Goal: Task Accomplishment & Management: Complete application form

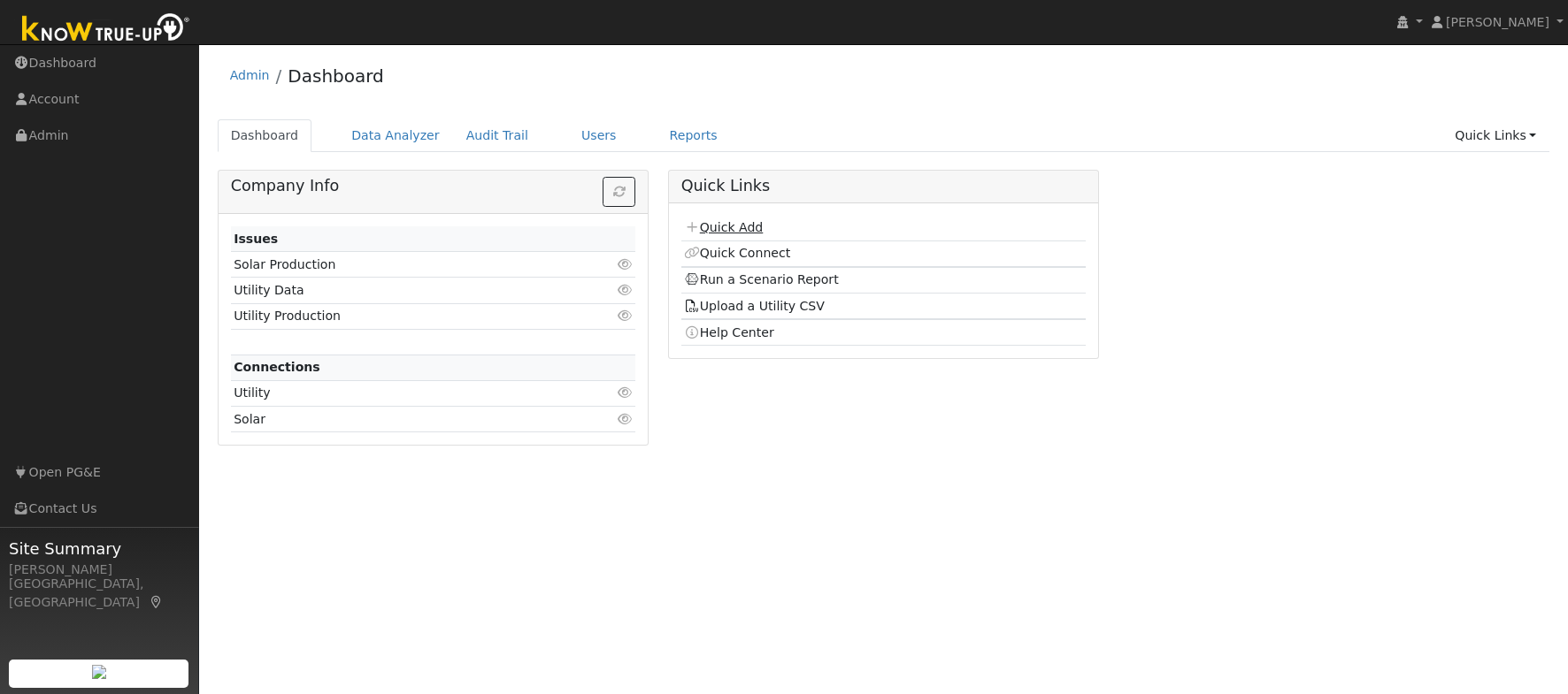
click at [739, 227] on link "Quick Add" at bounding box center [722, 228] width 78 height 14
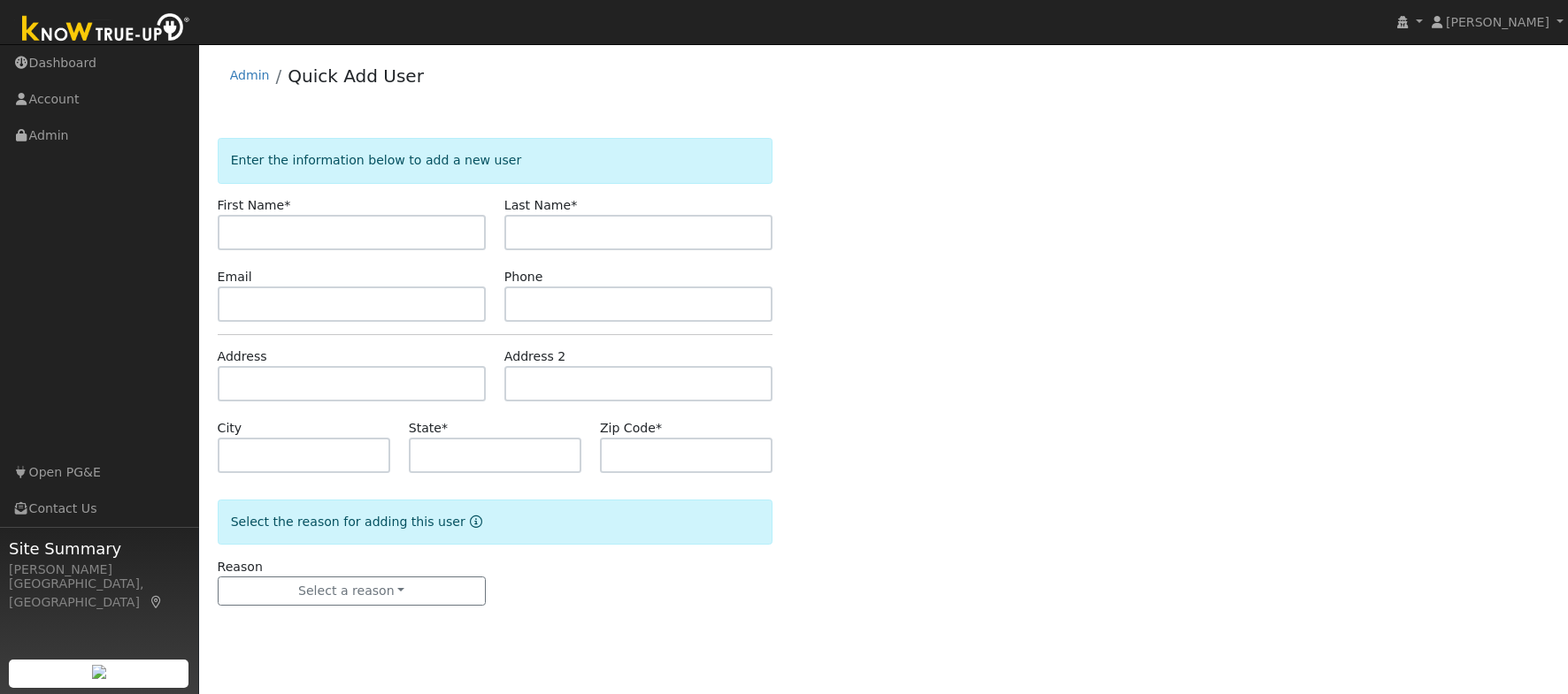
click at [412, 236] on input "text" at bounding box center [352, 232] width 268 height 35
type input "Sharon"
type input "Segerstrom"
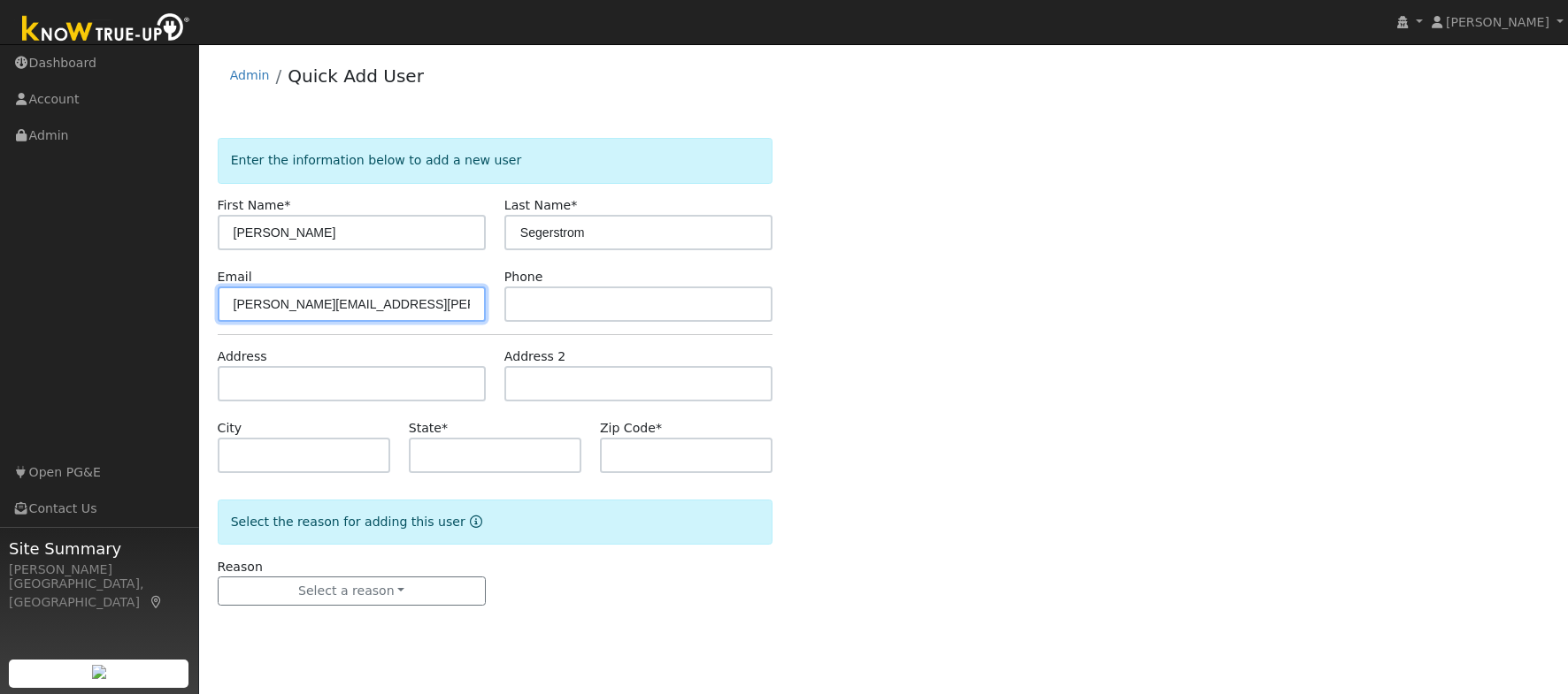
type input "sharon.segerstrom@gmail.com"
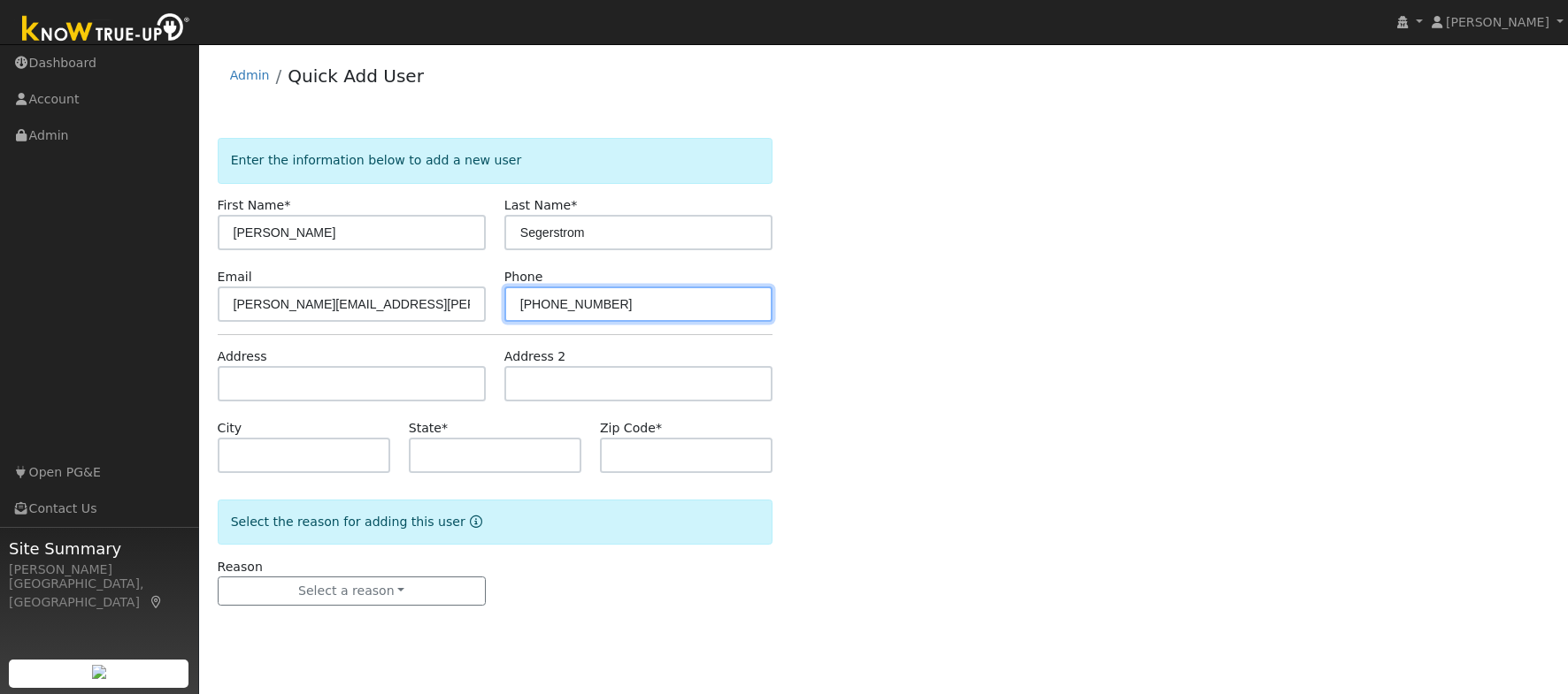
type input "209-743-8318"
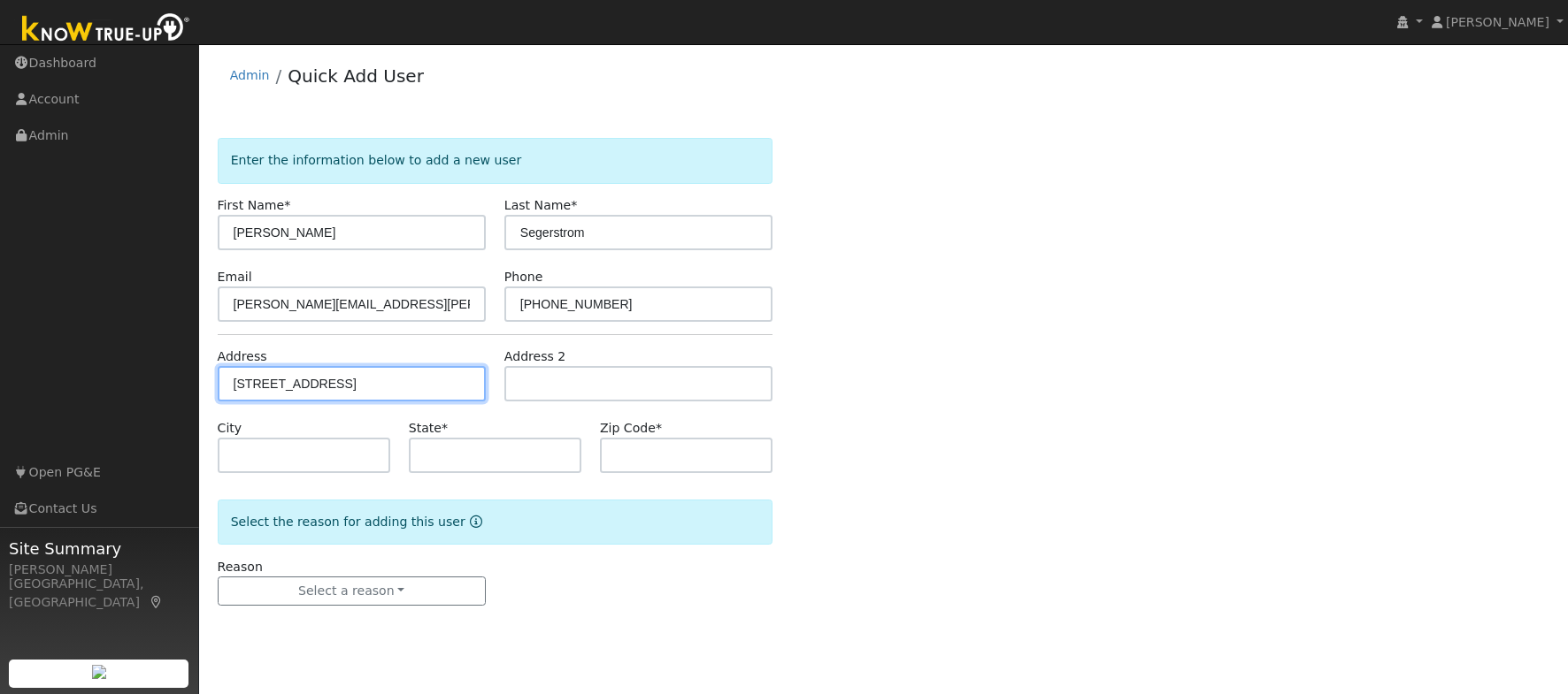
type input "95 Terrace Avenue"
type input "Sonora"
type input "CA"
type input "95370"
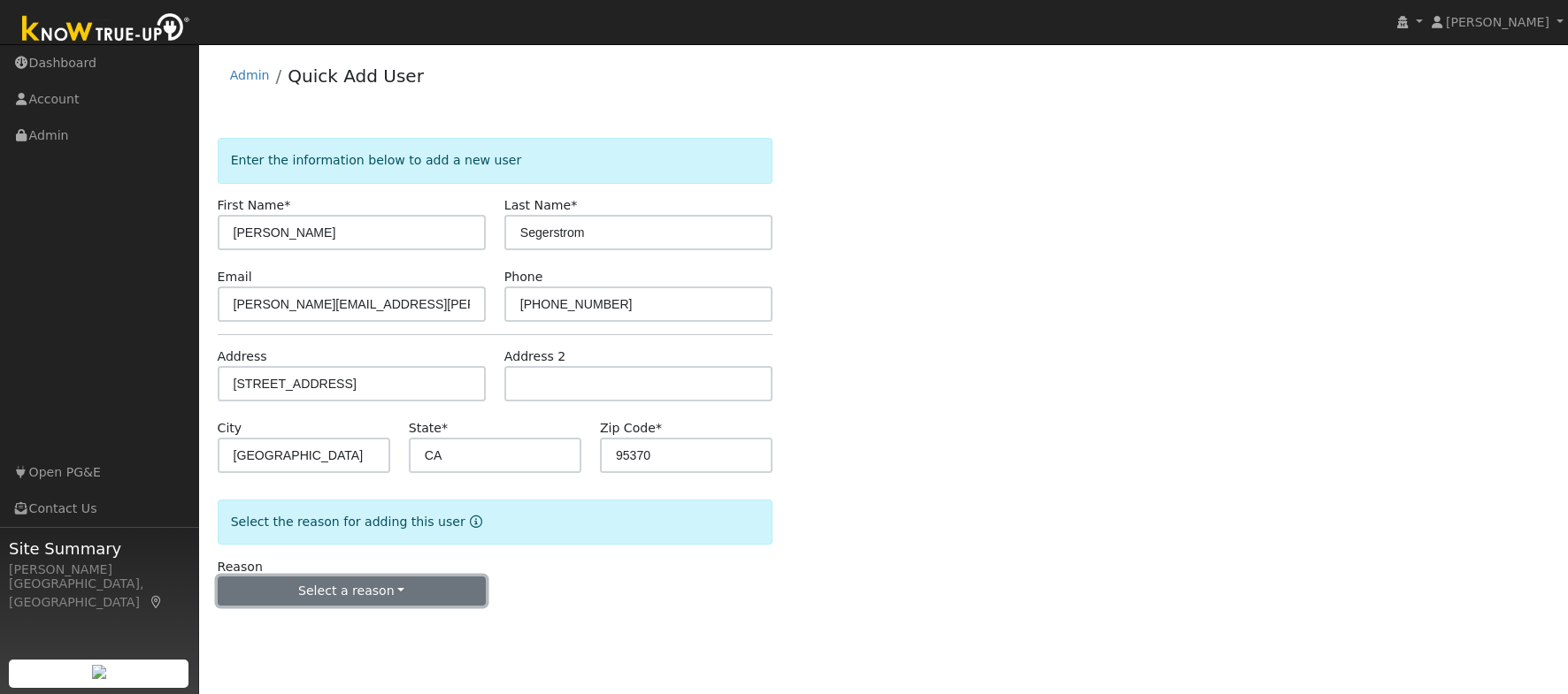
click at [322, 593] on button "Select a reason" at bounding box center [352, 591] width 268 height 30
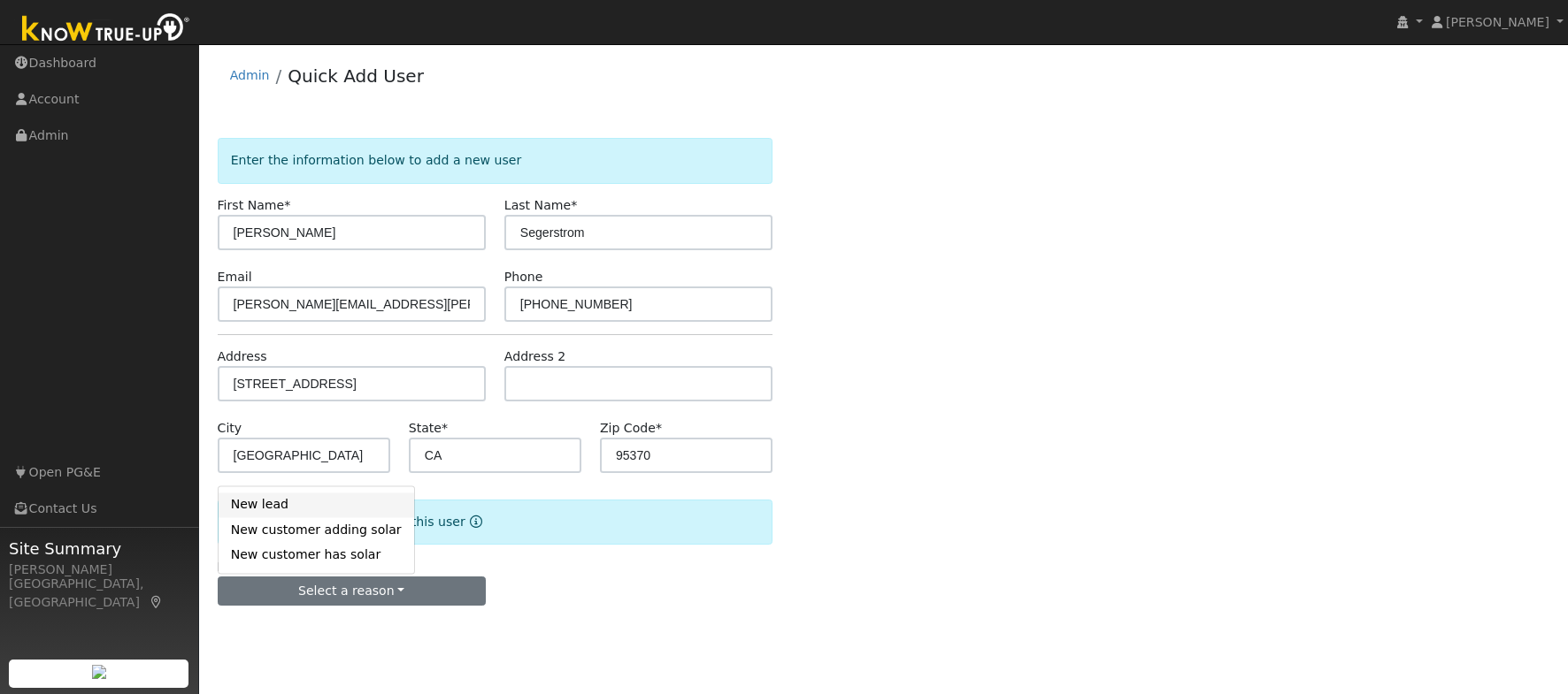
click at [262, 504] on link "New lead" at bounding box center [316, 505] width 195 height 25
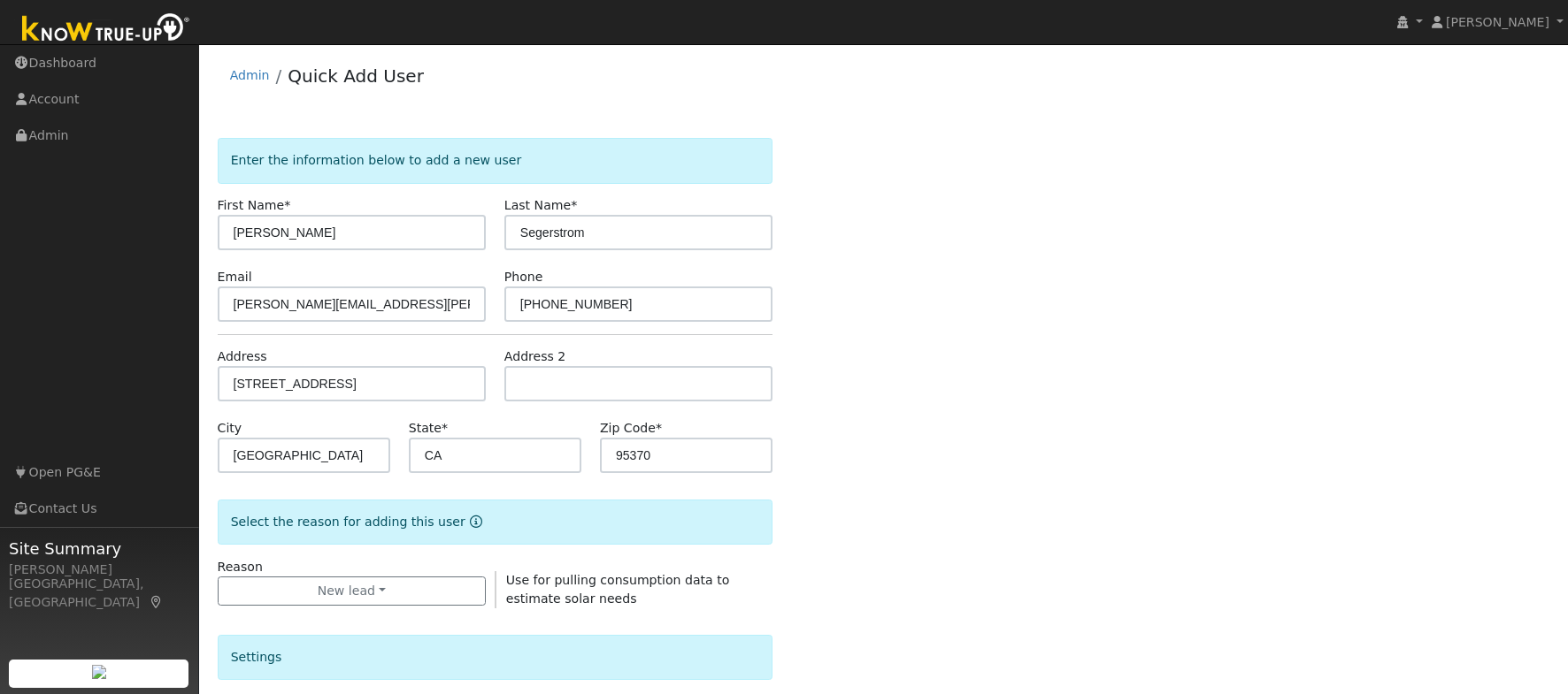
scroll to position [451, 0]
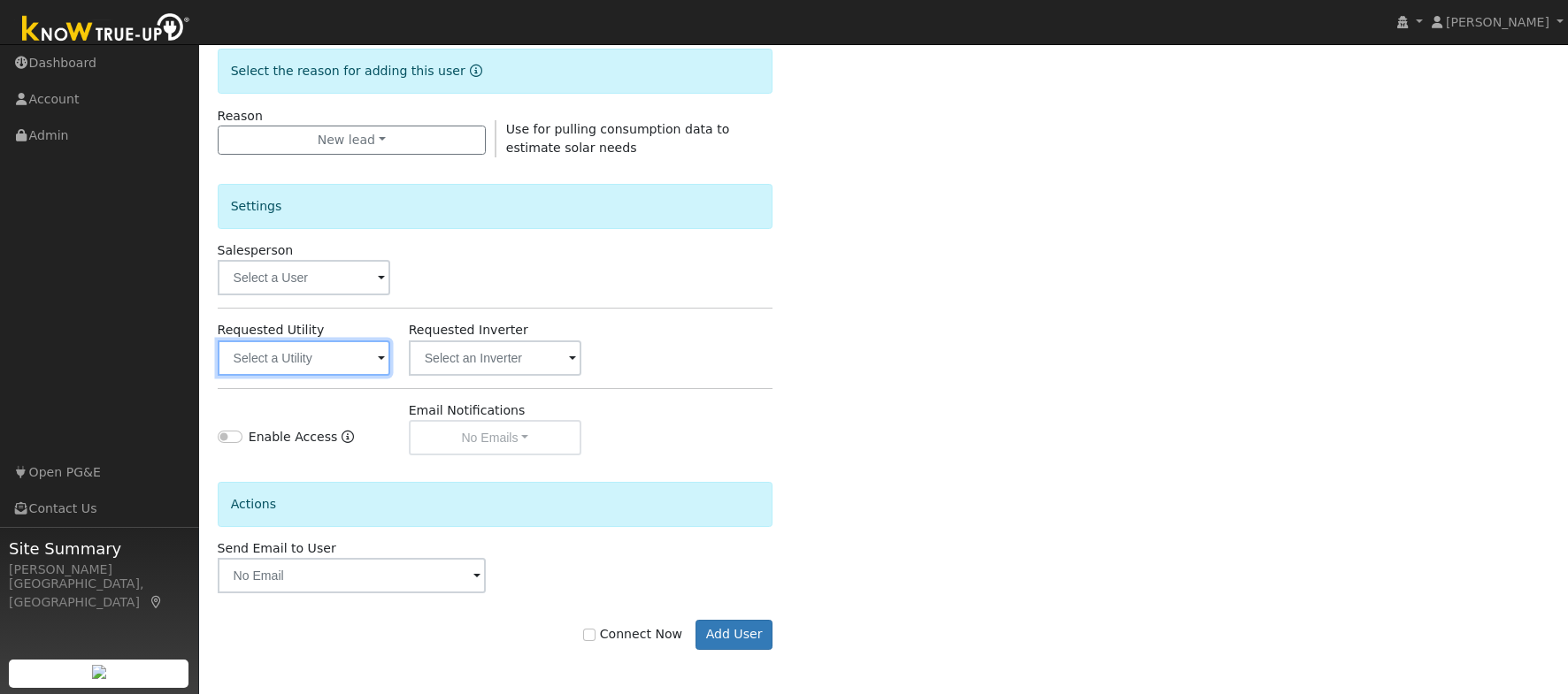
click at [311, 360] on input "text" at bounding box center [304, 357] width 173 height 35
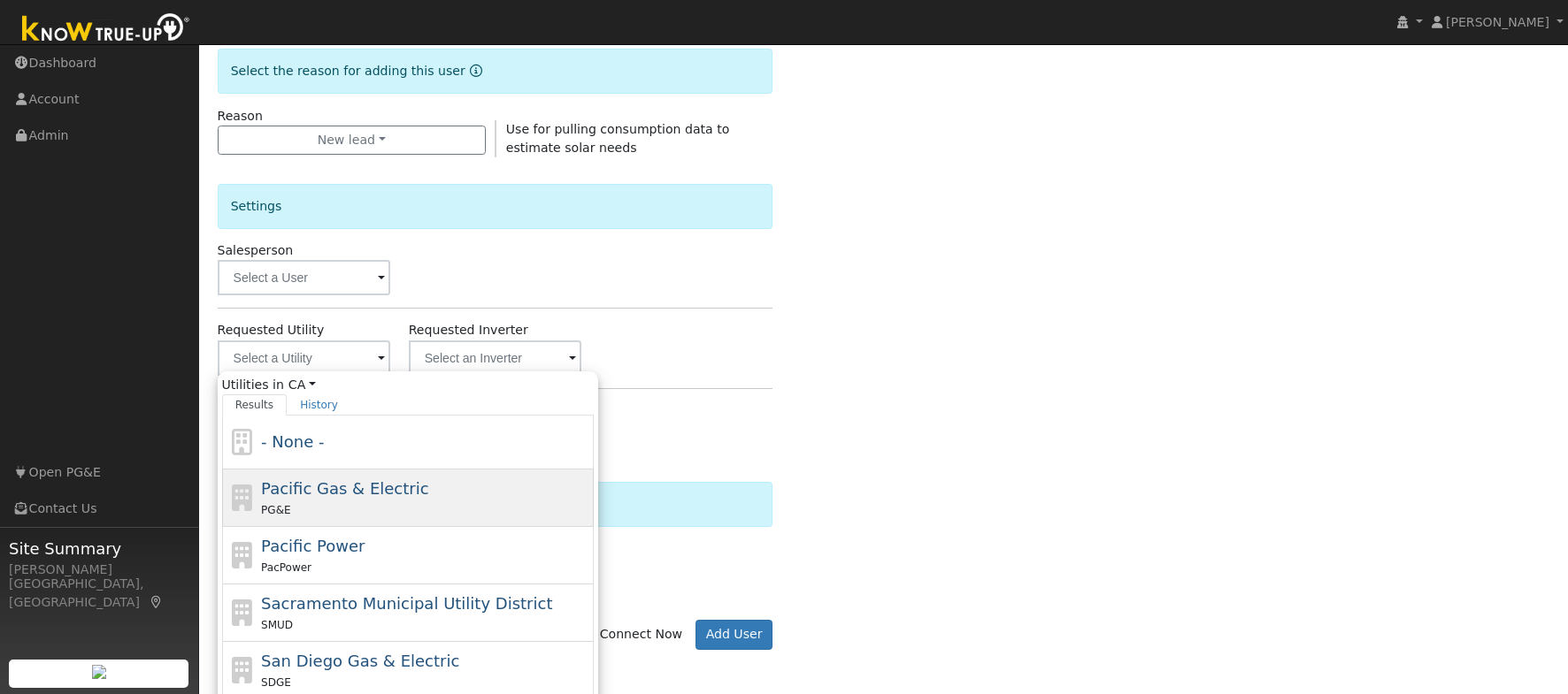
click at [367, 483] on span "Pacific Gas & Electric" at bounding box center [345, 488] width 168 height 19
type input "Pacific Gas & Electric"
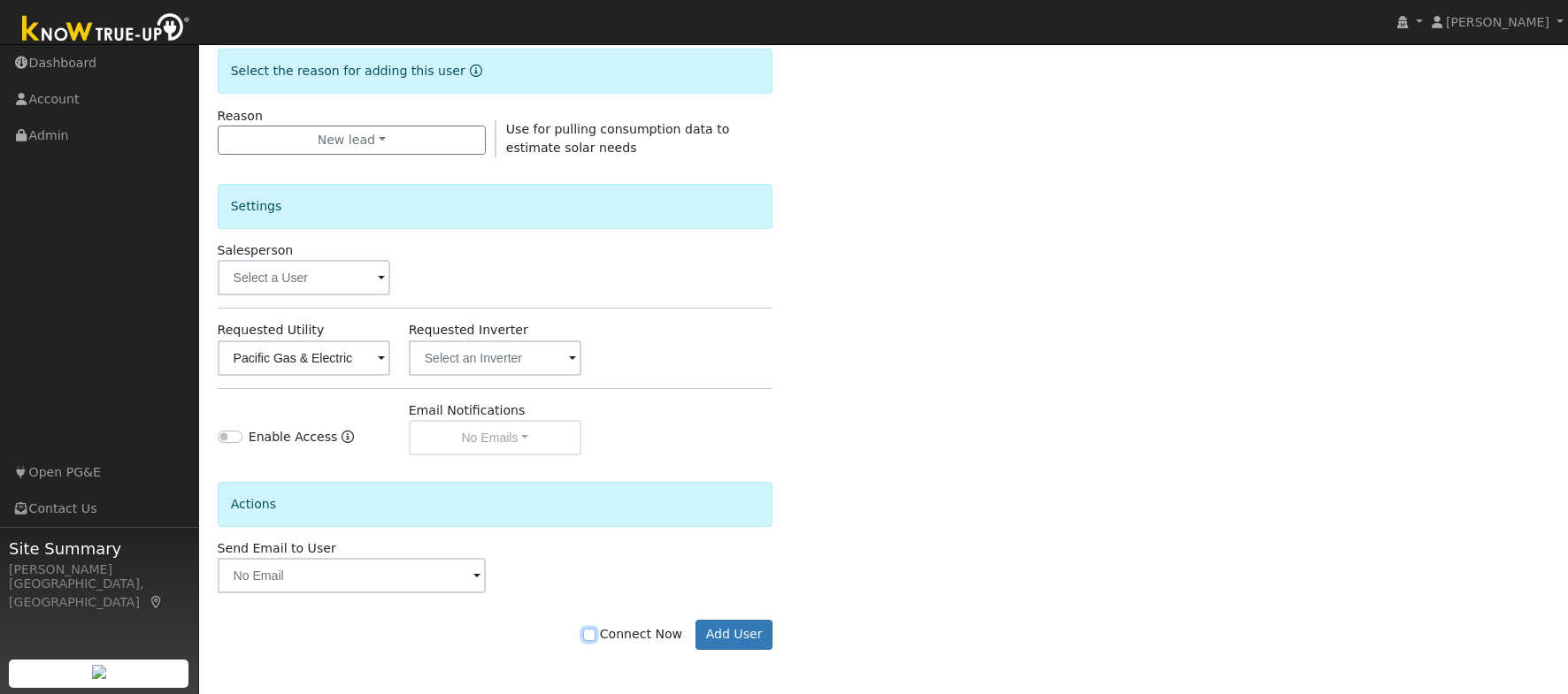
click at [595, 633] on input "Connect Now" at bounding box center [589, 635] width 13 height 13
checkbox input "true"
click at [750, 634] on button "Add User" at bounding box center [733, 635] width 77 height 30
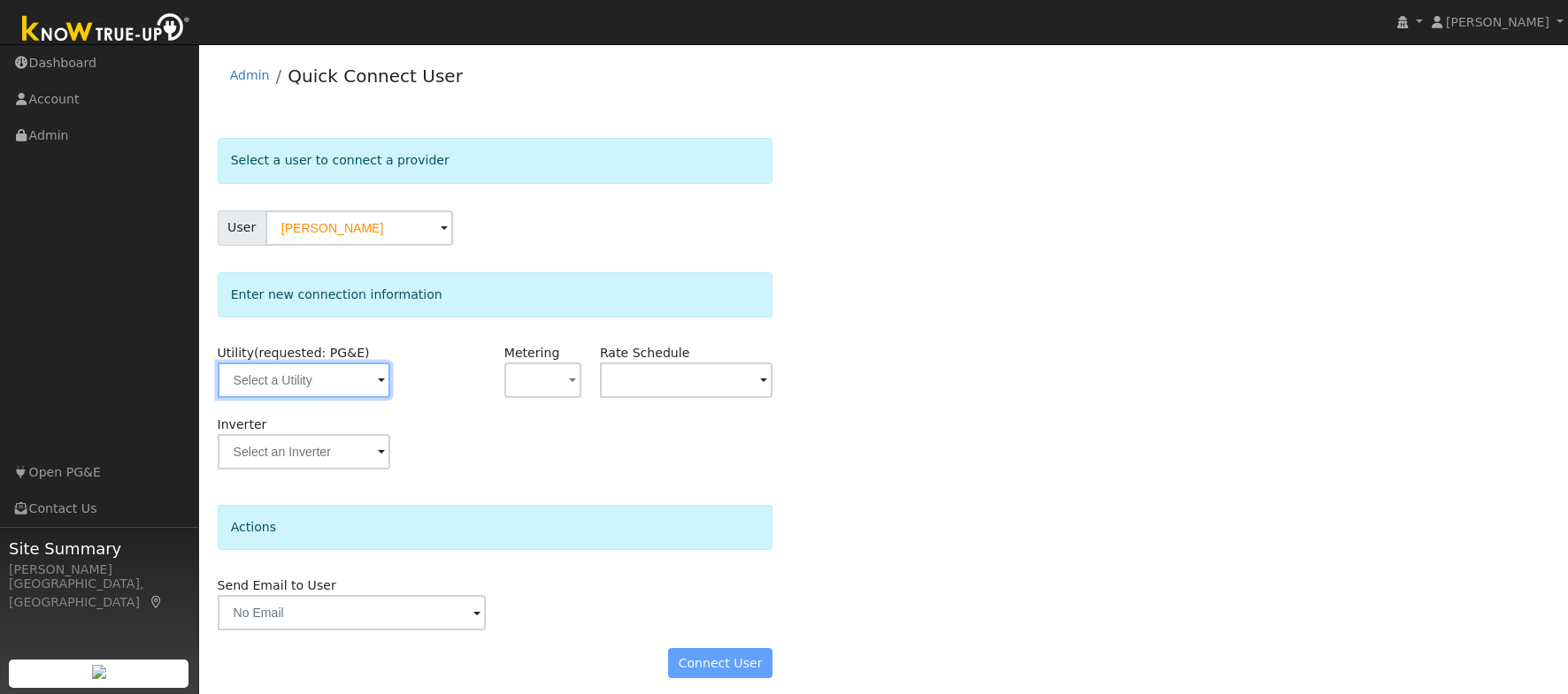
click at [336, 390] on input "text" at bounding box center [304, 380] width 173 height 35
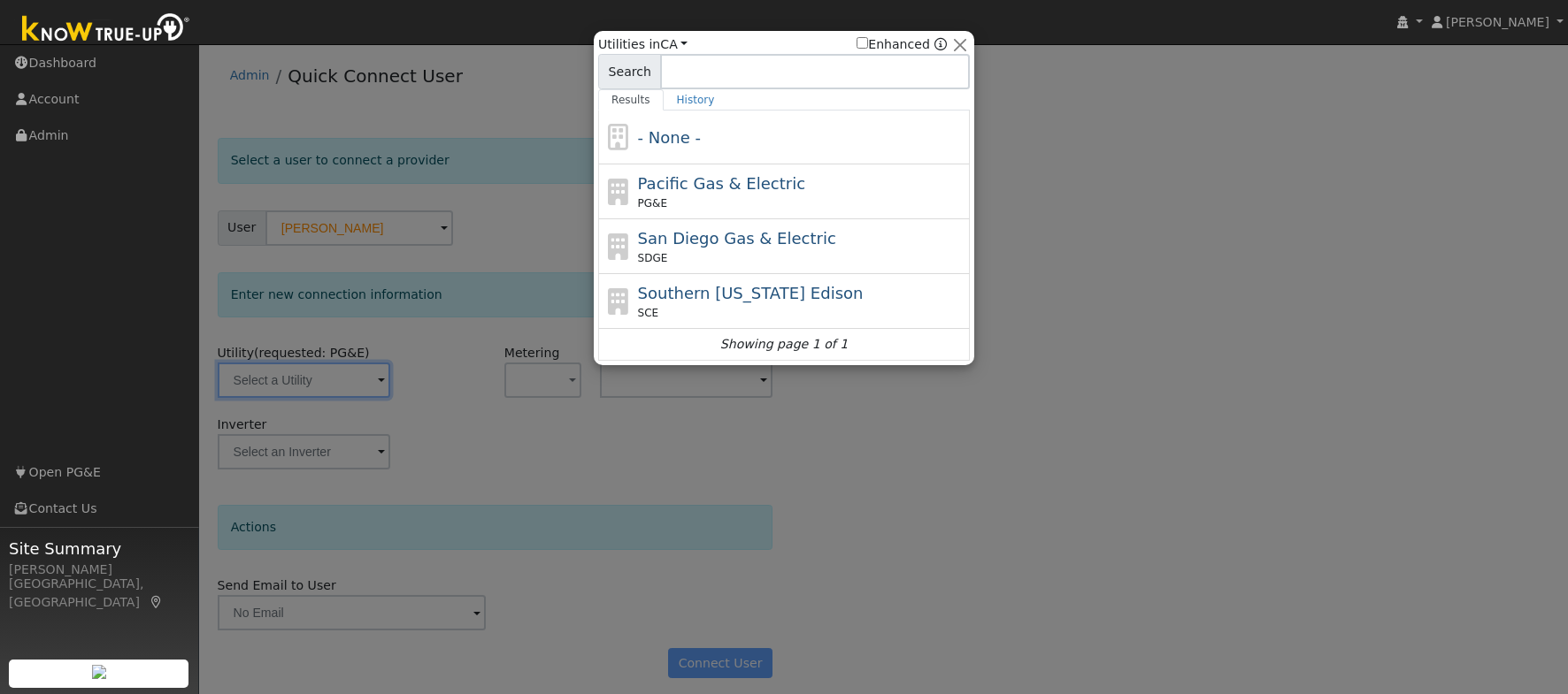
click at [843, 195] on div "PG&E" at bounding box center [802, 203] width 328 height 16
type input "PG&E"
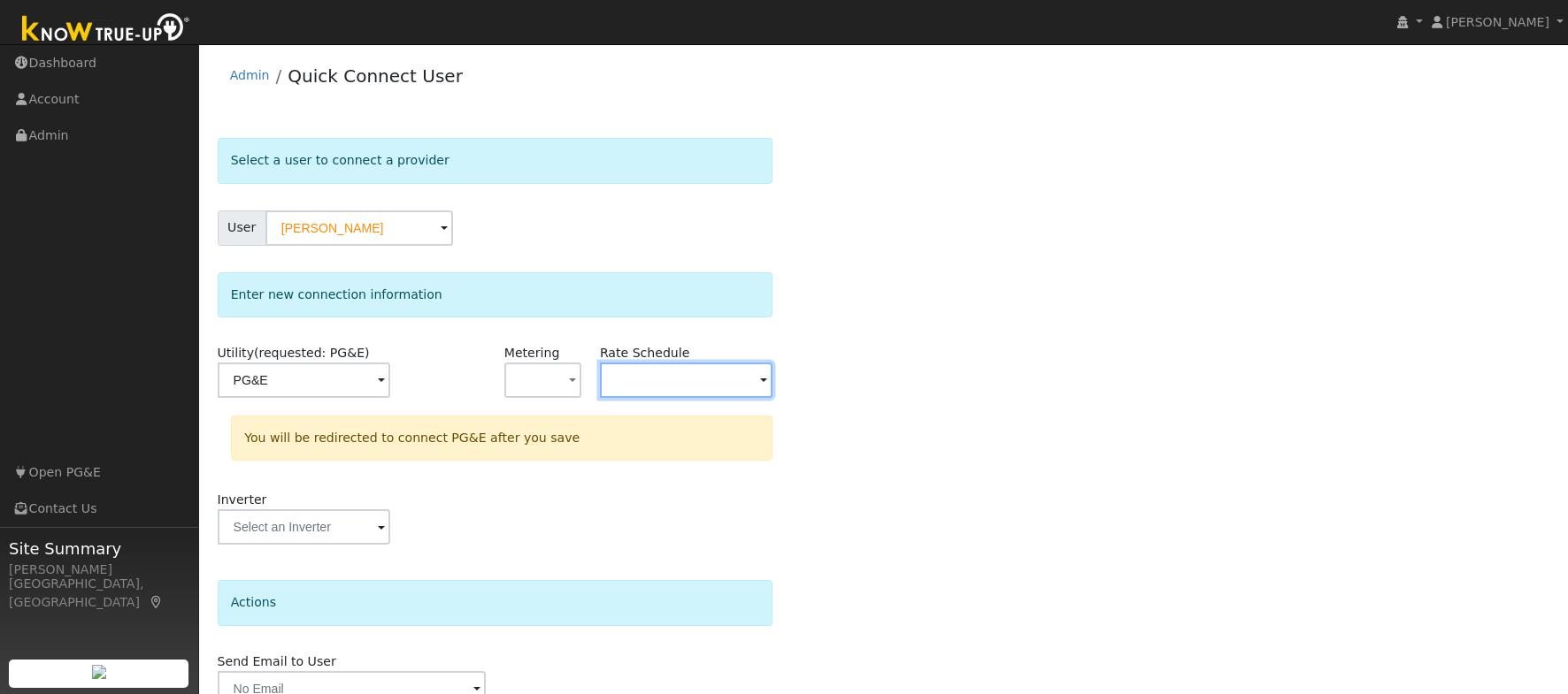
click at [672, 373] on input "text" at bounding box center [686, 380] width 173 height 35
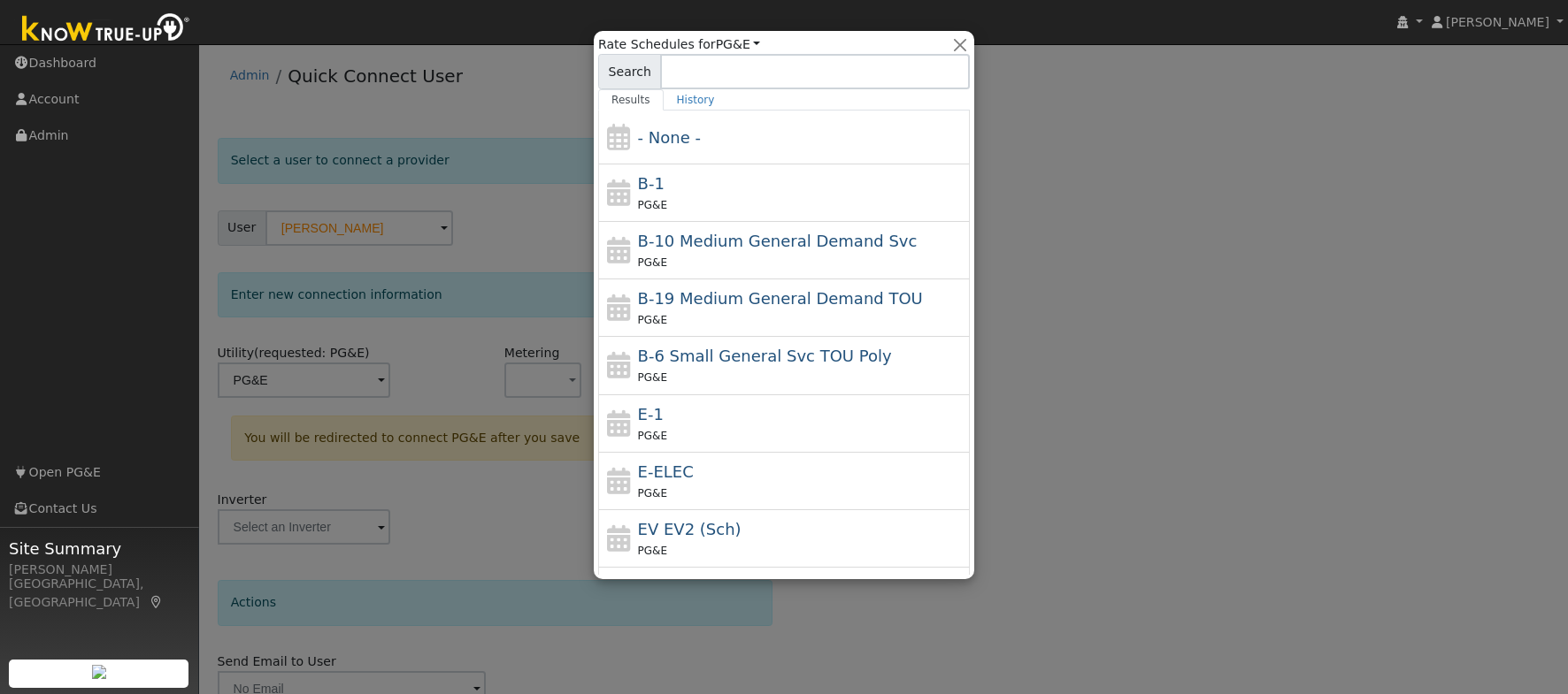
click at [757, 483] on div "PG&E" at bounding box center [802, 492] width 328 height 19
type input "E-ELEC"
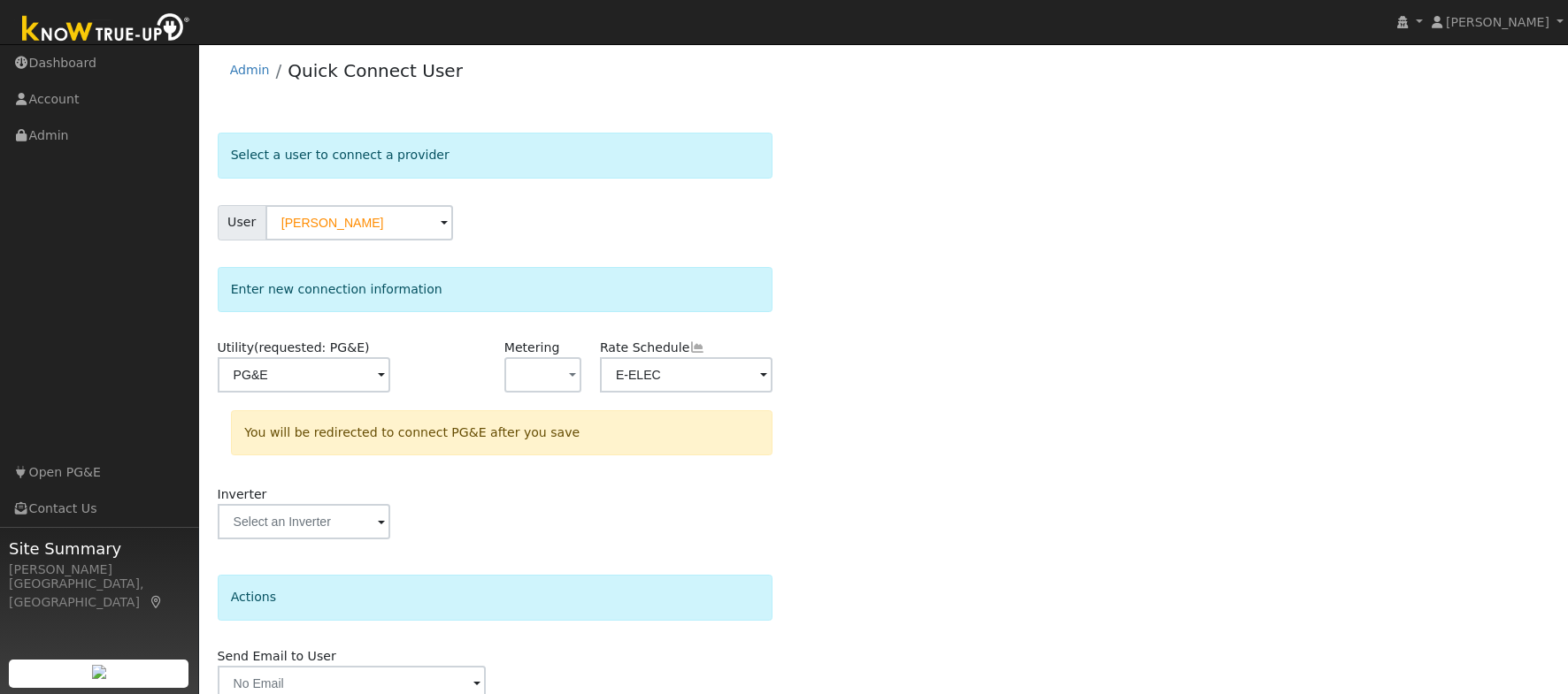
scroll to position [86, 0]
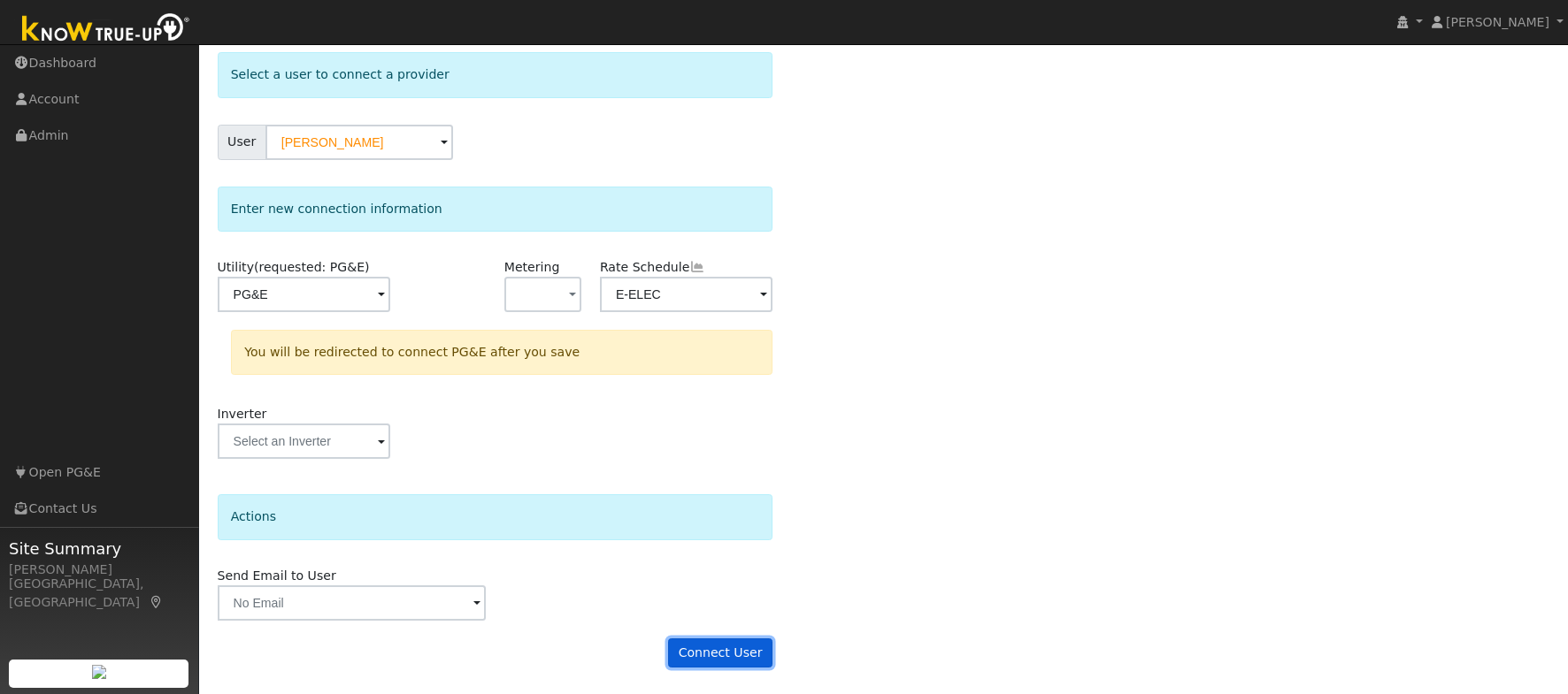
click at [747, 651] on button "Connect User" at bounding box center [721, 653] width 104 height 30
